Goal: Task Accomplishment & Management: Use online tool/utility

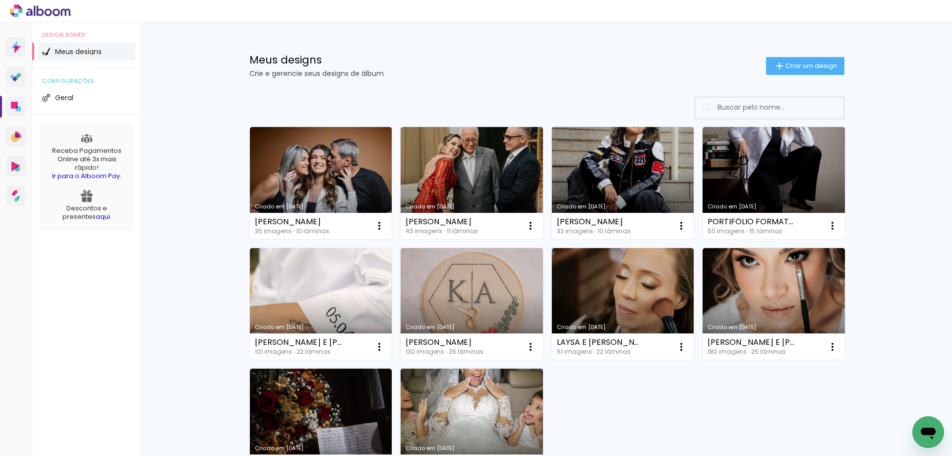
click at [587, 149] on link "Criado em [DATE]" at bounding box center [623, 183] width 142 height 112
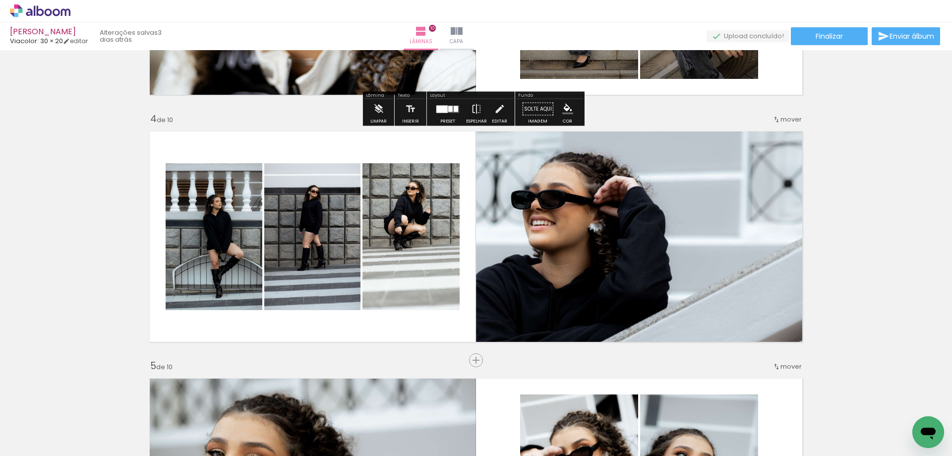
scroll to position [662, 0]
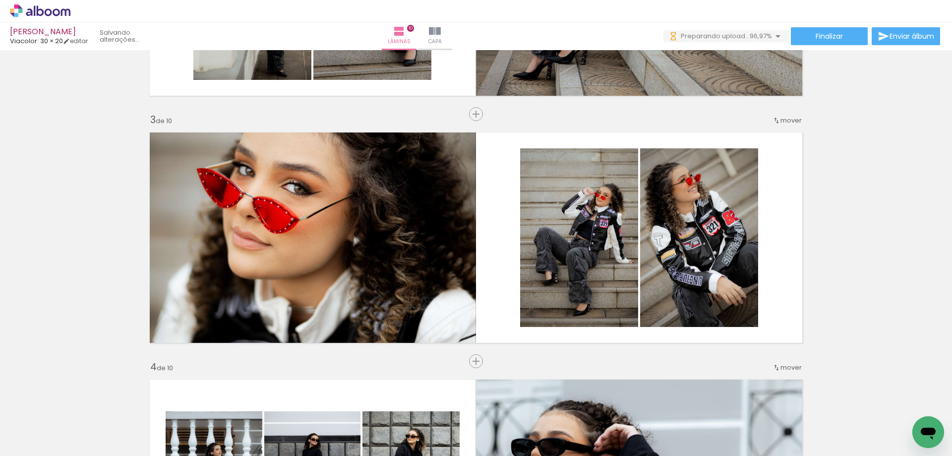
scroll to position [0, 965]
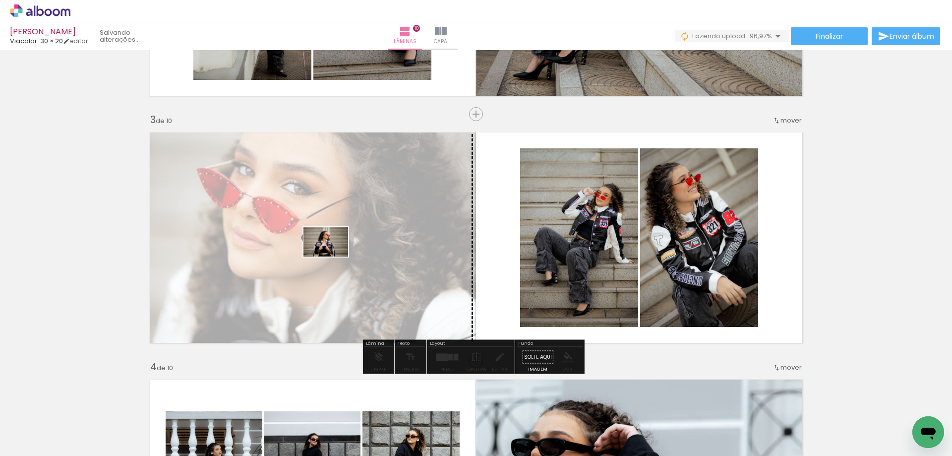
drag, startPoint x: 905, startPoint y: 412, endPoint x: 333, endPoint y: 256, distance: 593.0
click at [333, 256] on quentale-workspace at bounding box center [476, 228] width 952 height 456
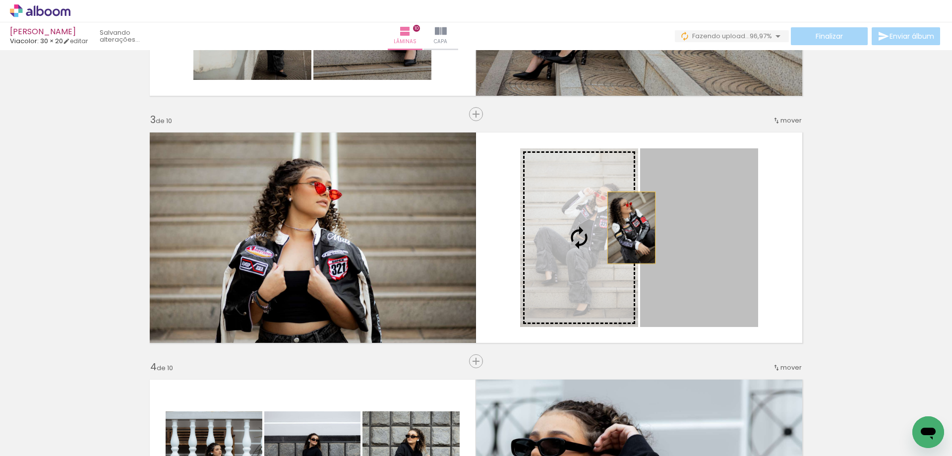
drag, startPoint x: 703, startPoint y: 235, endPoint x: 626, endPoint y: 228, distance: 76.7
click at [0, 0] on slot at bounding box center [0, 0] width 0 height 0
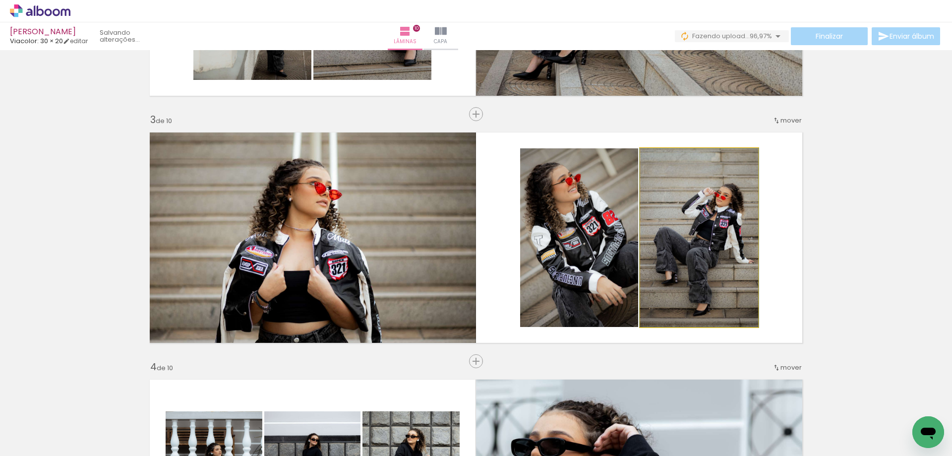
drag, startPoint x: 699, startPoint y: 227, endPoint x: 571, endPoint y: 228, distance: 128.4
click at [0, 0] on slot at bounding box center [0, 0] width 0 height 0
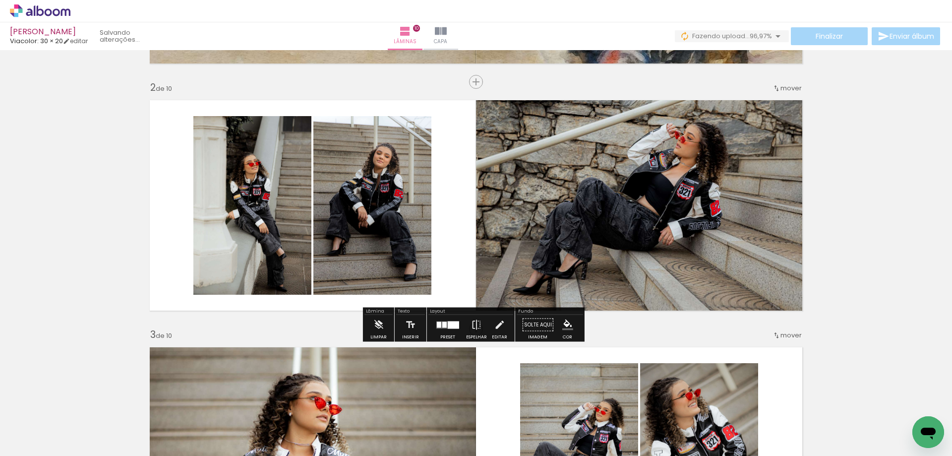
scroll to position [149, 0]
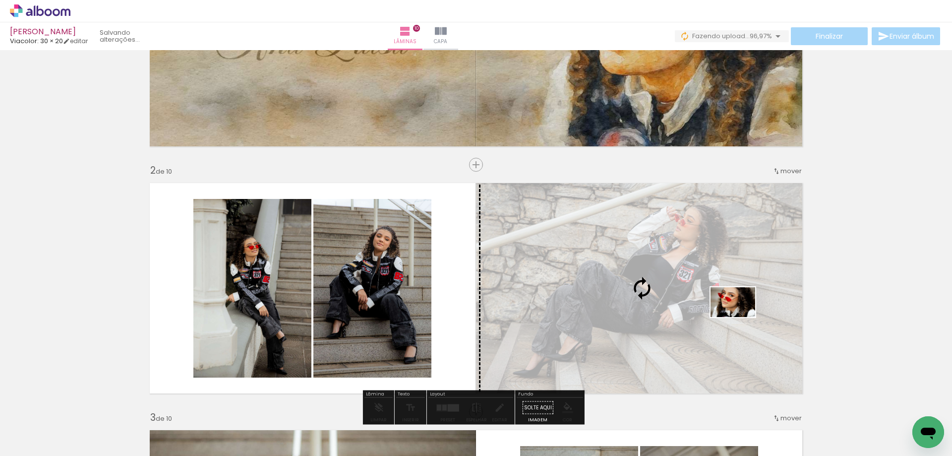
drag, startPoint x: 326, startPoint y: 427, endPoint x: 729, endPoint y: 319, distance: 417.4
click at [729, 319] on quentale-workspace at bounding box center [476, 228] width 952 height 456
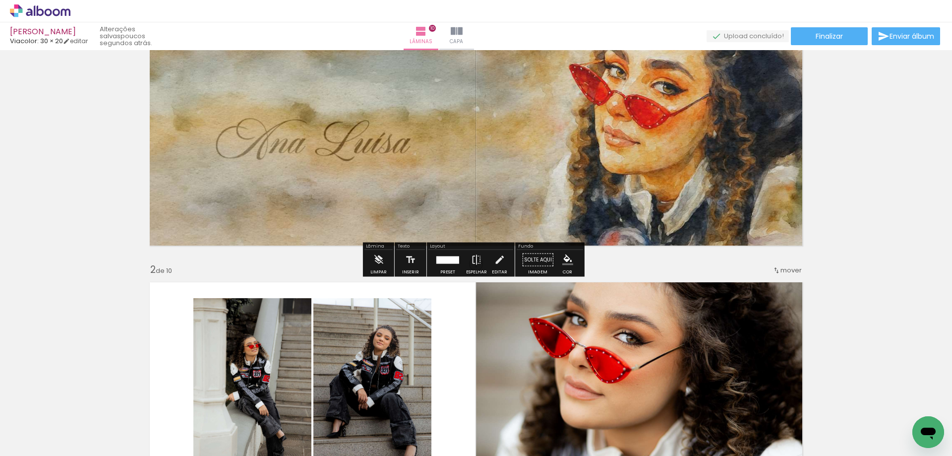
scroll to position [0, 0]
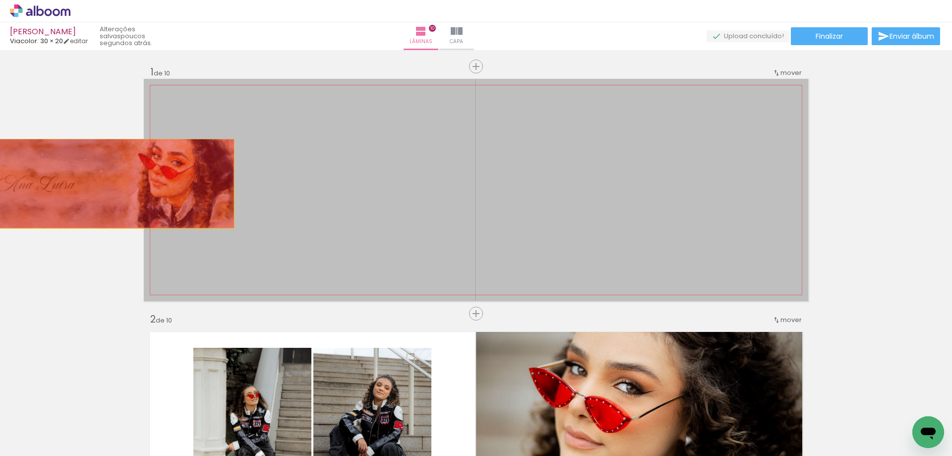
drag, startPoint x: 552, startPoint y: 160, endPoint x: 90, endPoint y: 182, distance: 462.7
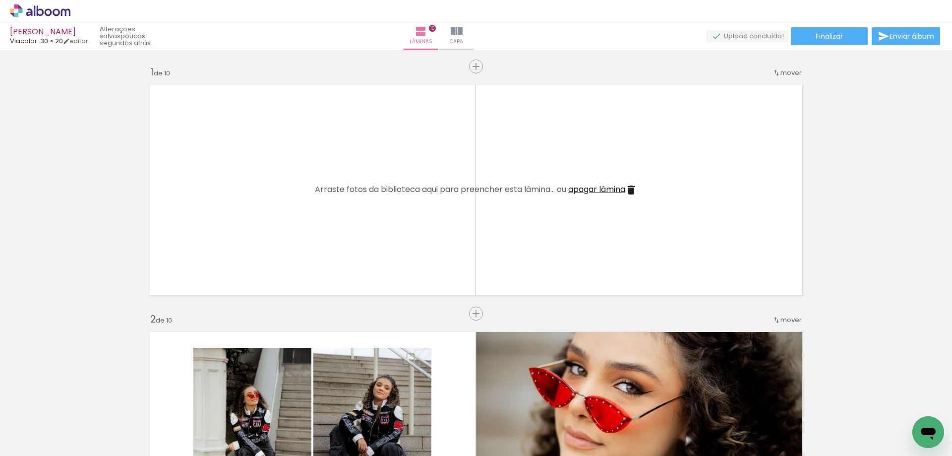
scroll to position [0, 965]
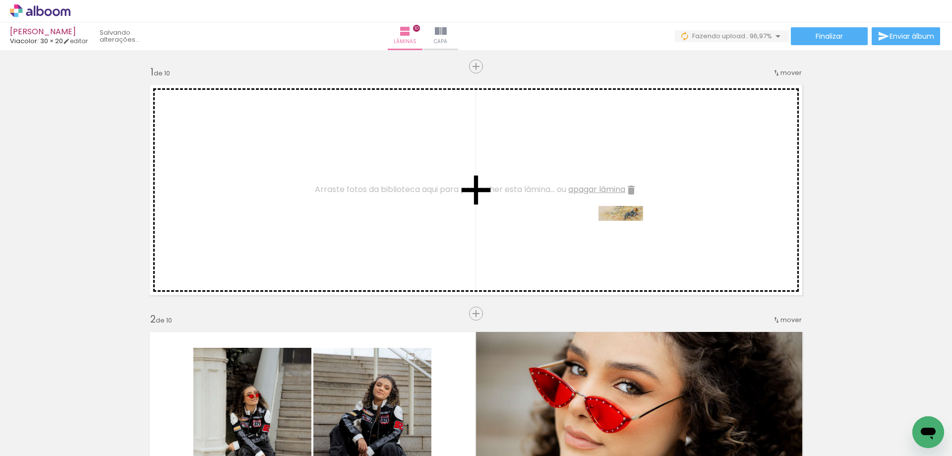
drag, startPoint x: 904, startPoint y: 414, endPoint x: 628, endPoint y: 236, distance: 328.5
click at [628, 236] on quentale-workspace at bounding box center [476, 228] width 952 height 456
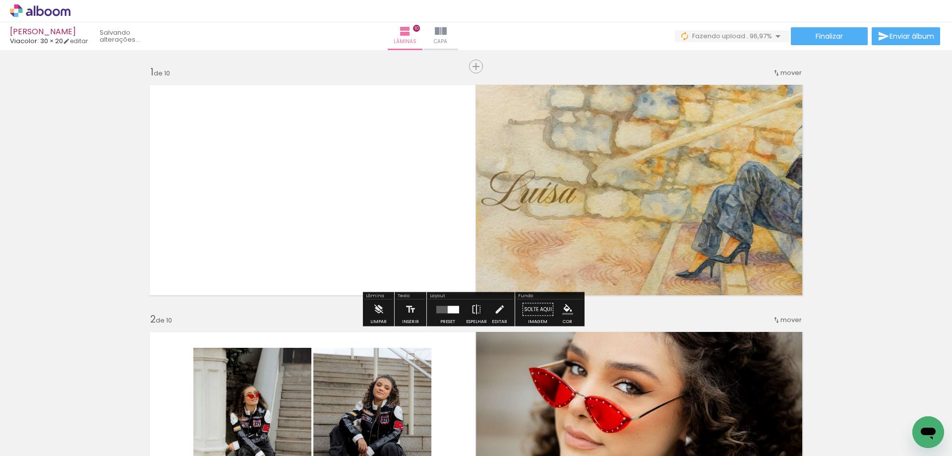
click at [443, 313] on div at bounding box center [447, 310] width 27 height 20
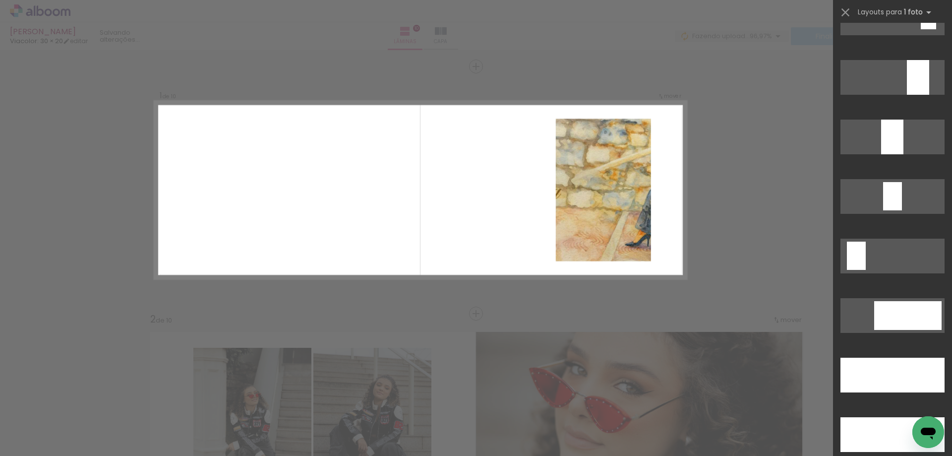
scroll to position [2827, 0]
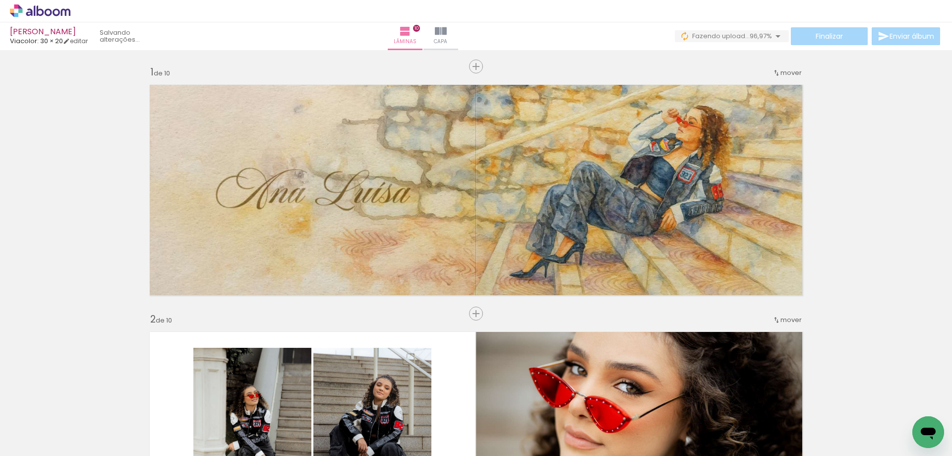
scroll to position [0, 965]
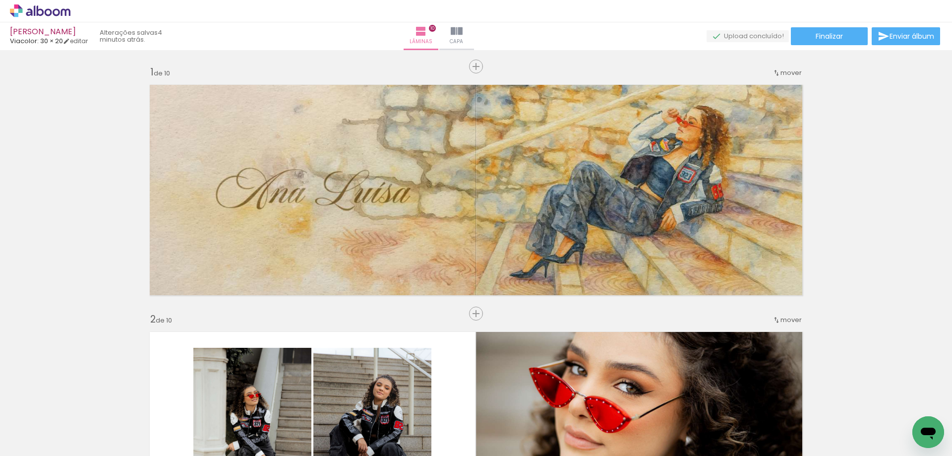
scroll to position [0, 965]
click at [828, 33] on span "Finalizar" at bounding box center [829, 36] width 27 height 7
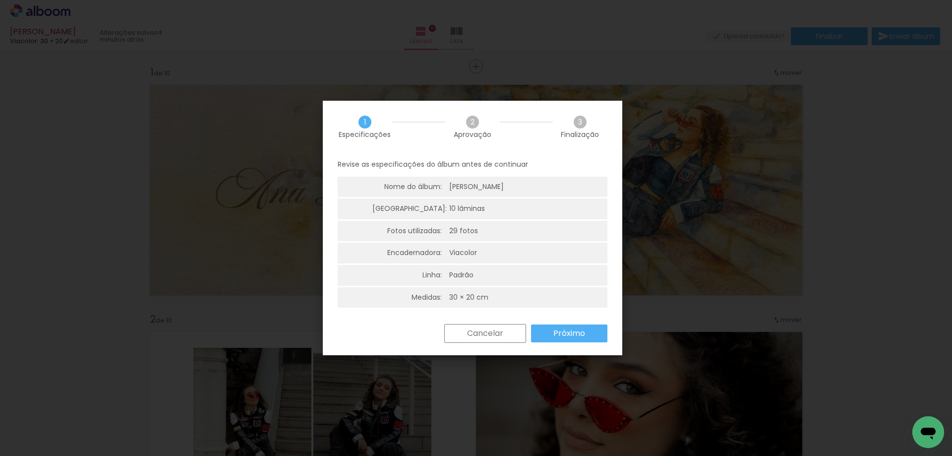
click at [590, 338] on paper-button "Próximo" at bounding box center [569, 333] width 76 height 18
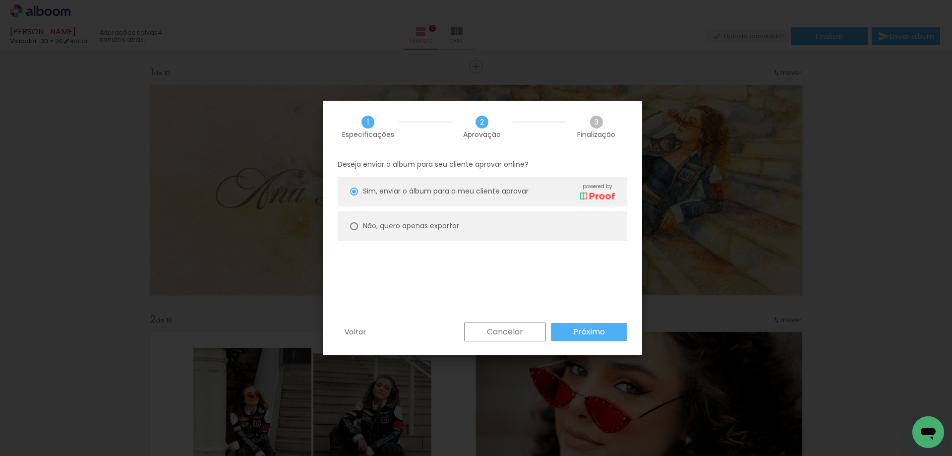
click at [419, 220] on paper-radio-button "Não, quero apenas exportar" at bounding box center [483, 226] width 290 height 30
type paper-radio-button "on"
click at [0, 0] on slot "Próximo" at bounding box center [0, 0] width 0 height 0
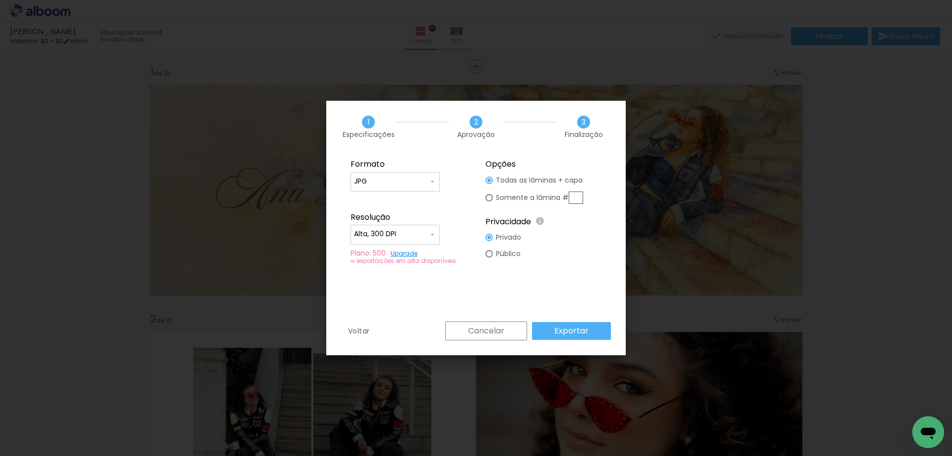
type input "Alta, 300 DPI"
click at [0, 0] on slot "Exportar" at bounding box center [0, 0] width 0 height 0
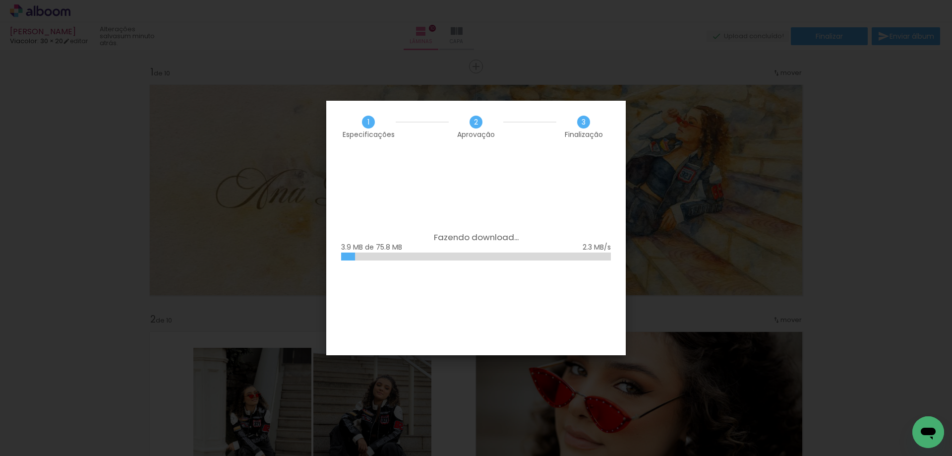
scroll to position [0, 965]
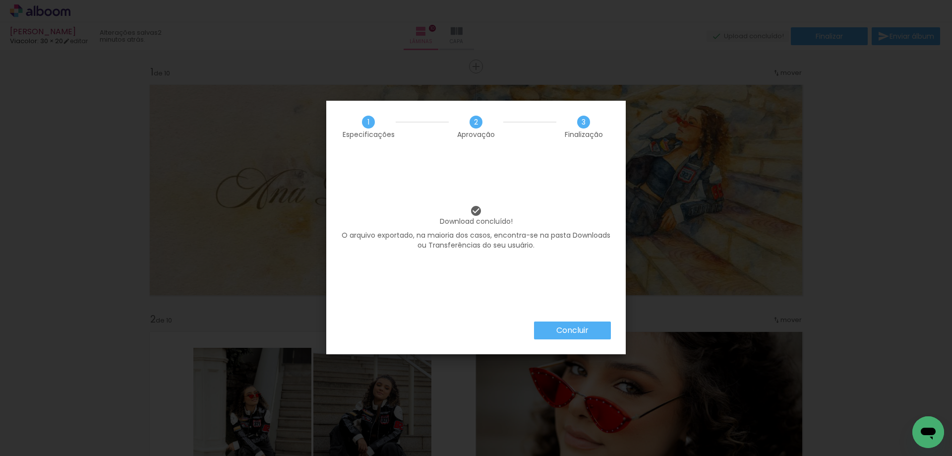
click at [580, 323] on paper-button "Concluir" at bounding box center [572, 330] width 77 height 18
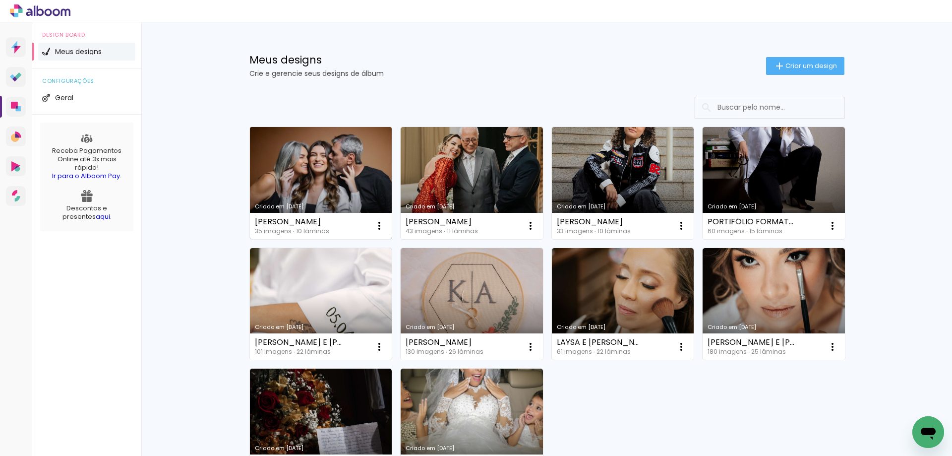
click at [356, 188] on link "Criado em [DATE]" at bounding box center [321, 183] width 142 height 112
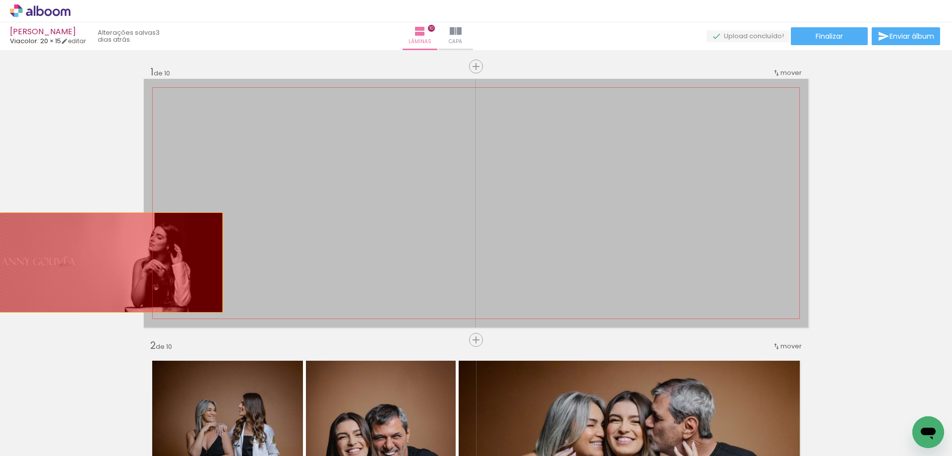
drag, startPoint x: 315, startPoint y: 209, endPoint x: 39, endPoint y: 229, distance: 276.9
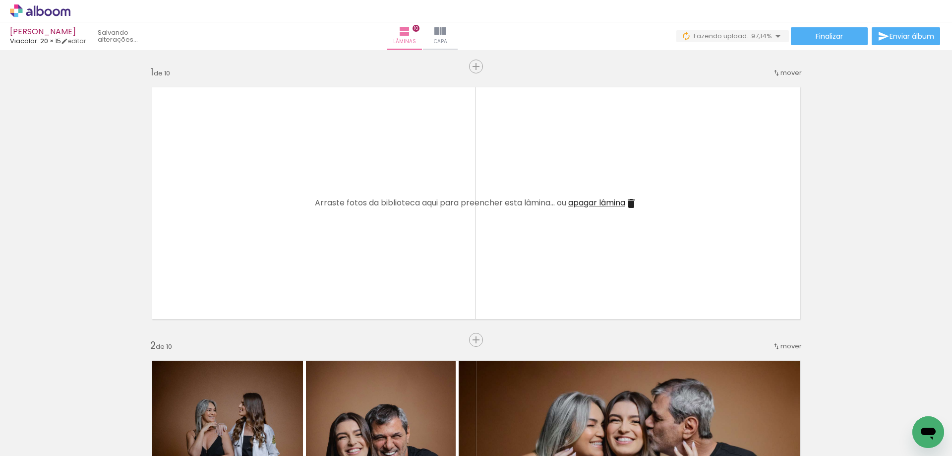
scroll to position [0, 1076]
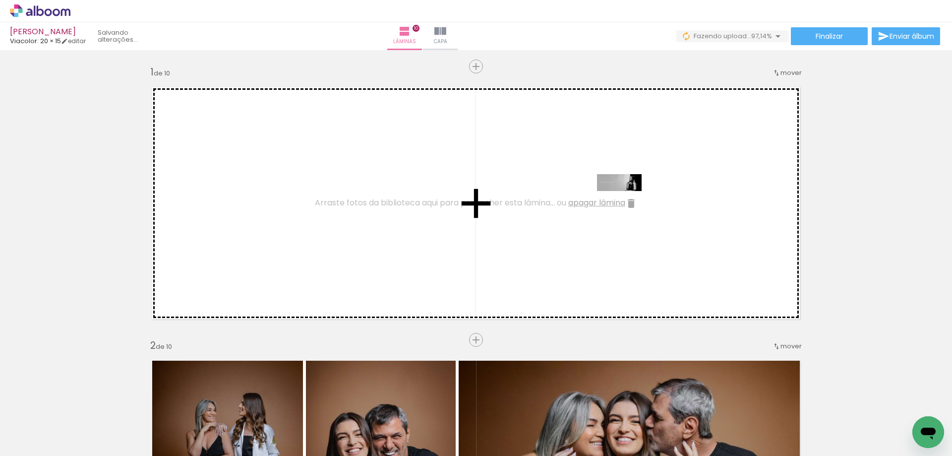
drag, startPoint x: 902, startPoint y: 409, endPoint x: 627, endPoint y: 204, distance: 342.9
click at [627, 204] on quentale-workspace at bounding box center [476, 228] width 952 height 456
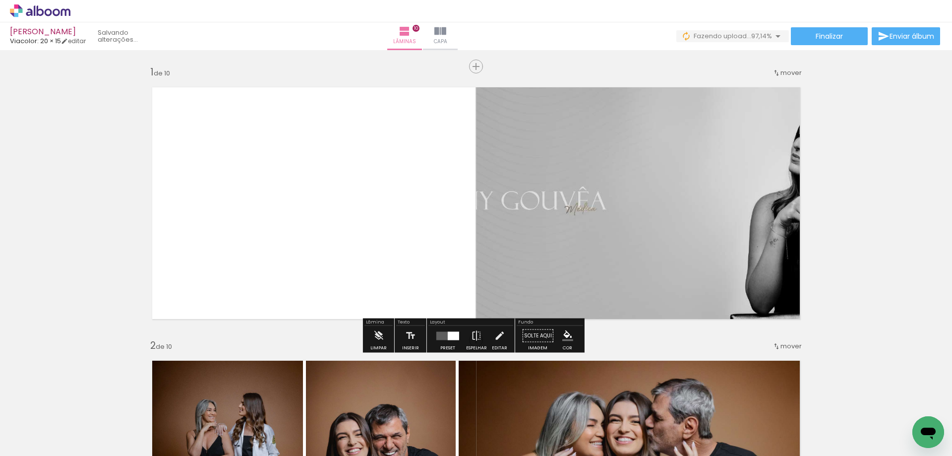
click at [448, 339] on div at bounding box center [453, 335] width 11 height 8
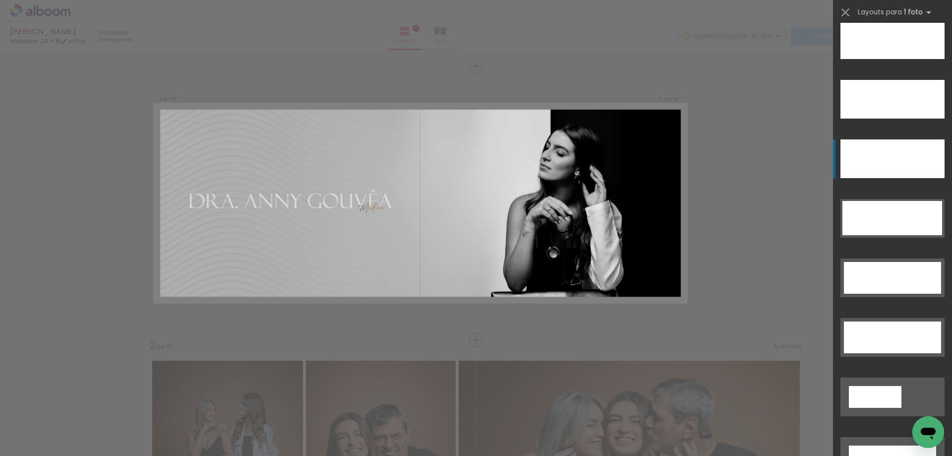
scroll to position [2727, 0]
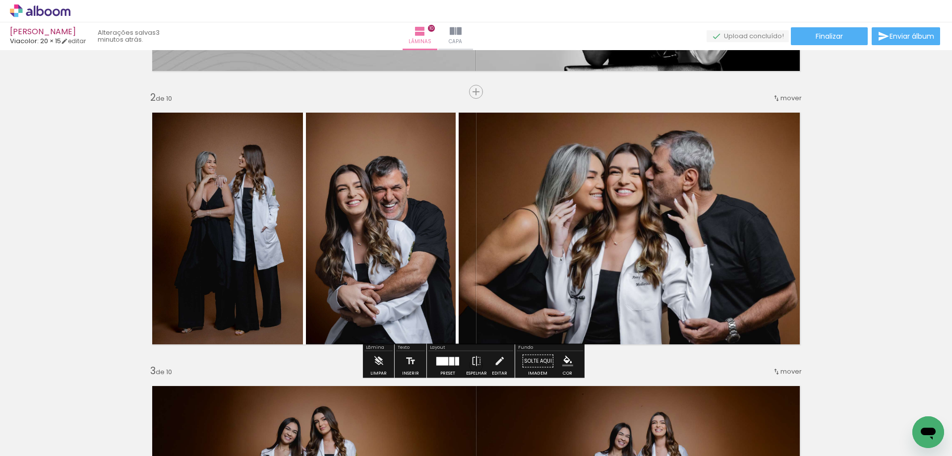
scroll to position [0, 0]
